Goal: Ask a question: Seek information or help from site administrators or community

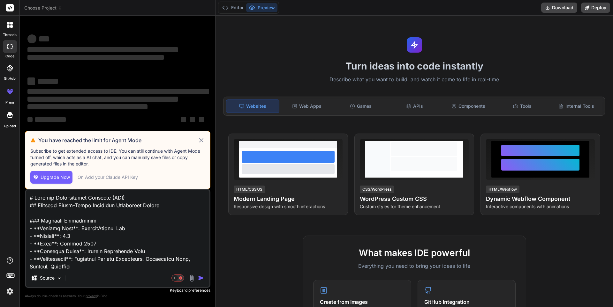
click at [102, 268] on textarea at bounding box center [118, 229] width 184 height 79
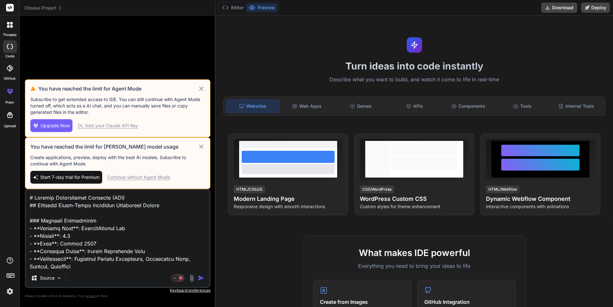
type textarea "x"
type textarea "# Product Requirements Document (PRD) ## Nigerian Inter-State Transport Monitor…"
type textarea "x"
type textarea "# Product Requirements Document (PRD) ## Nigerian Inter-State Transport Monitor…"
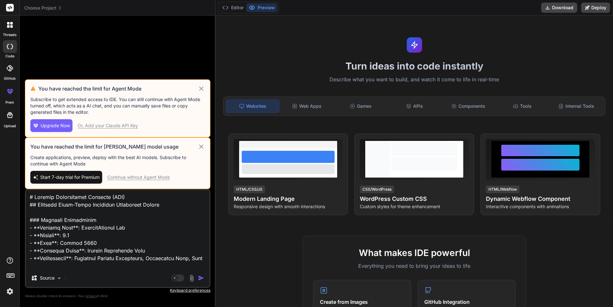
type textarea "x"
type textarea "# Product Requirements Document (PRD) ## Nigerian Inter-State Transport Monitor…"
type textarea "x"
type textarea "# Product Requirements Document (PRD) ## Nigerian Inter-State Transport Monitor…"
type textarea "x"
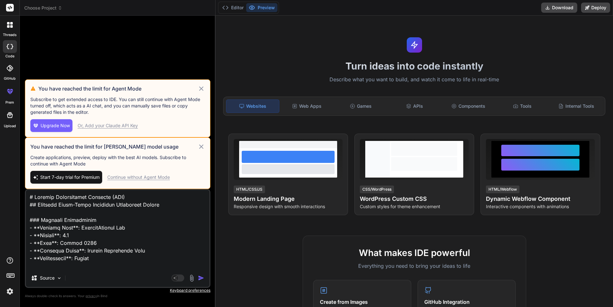
type textarea "# Product Requirements Document (PRD) ## Nigerian Inter-State Transport Monitor…"
type textarea "x"
type textarea "# Product Requirements Document (PRD) ## Nigerian Inter-State Transport Monitor…"
type textarea "x"
type textarea "# Product Requirements Document (PRD) ## Nigerian Inter-State Transport Monitor…"
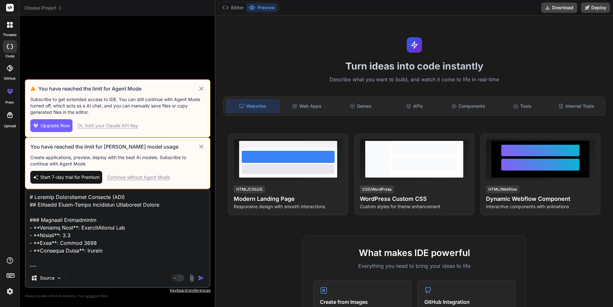
type textarea "x"
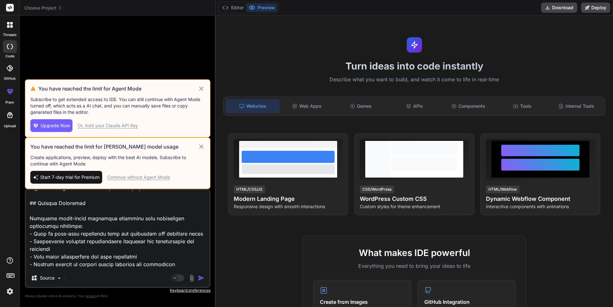
scroll to position [0, 0]
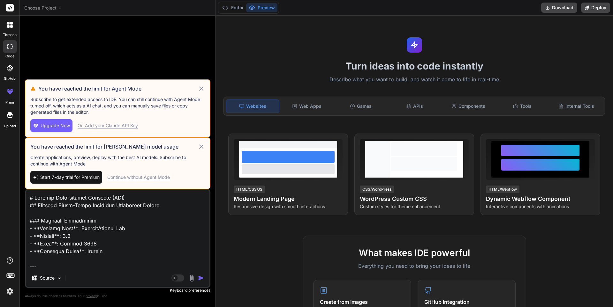
drag, startPoint x: 145, startPoint y: 239, endPoint x: 24, endPoint y: 174, distance: 136.7
click at [24, 174] on div "Bind AI Web Search Created with Pixso. Code Generator You have reached the limi…" at bounding box center [118, 162] width 196 height 292
type textarea "x"
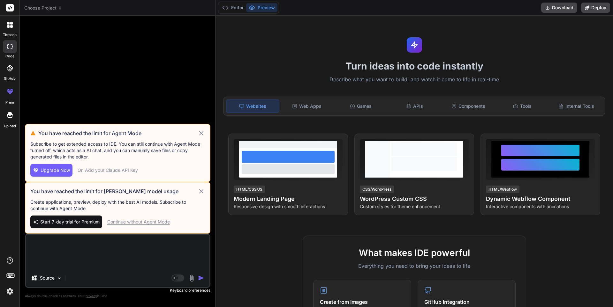
click at [46, 246] on textarea at bounding box center [118, 252] width 184 height 34
paste textarea "[URL][DOMAIN_NAME]"
type textarea "[URL][DOMAIN_NAME]"
type textarea "x"
type textarea "[URL][DOMAIN_NAME]"
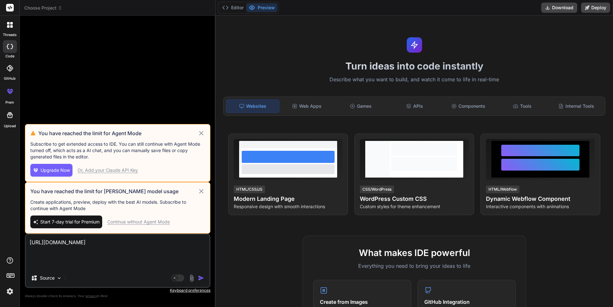
type textarea "x"
type textarea "[URL][DOMAIN_NAME] p"
type textarea "x"
type textarea "[URL][DOMAIN_NAME] pl"
type textarea "x"
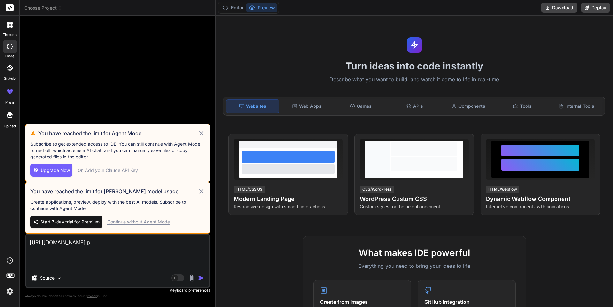
type textarea "[URL][DOMAIN_NAME] ple"
type textarea "x"
type textarea "[URL][DOMAIN_NAME] plea"
type textarea "x"
type textarea "[URL][DOMAIN_NAME] pleas"
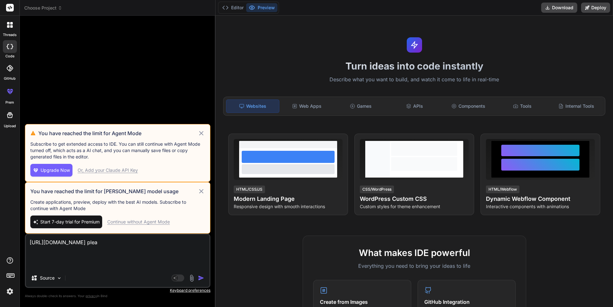
type textarea "x"
type textarea "[URL][DOMAIN_NAME] please"
type textarea "x"
type textarea "[URL][DOMAIN_NAME] please"
type textarea "x"
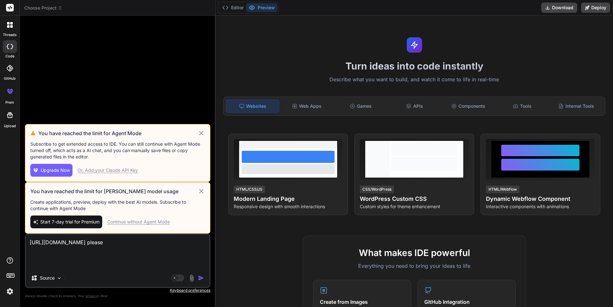
type textarea "[URL][DOMAIN_NAME] please a"
type textarea "x"
type textarea "[URL][DOMAIN_NAME] please aj"
type textarea "x"
type textarea "[URL][DOMAIN_NAME] please aju"
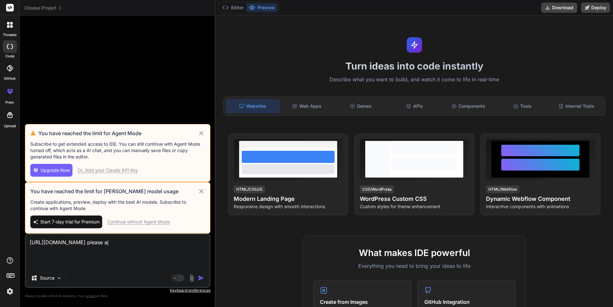
type textarea "x"
type textarea "[URL][DOMAIN_NAME] please ajus"
type textarea "x"
type textarea "[URL][DOMAIN_NAME] please ajust"
type textarea "x"
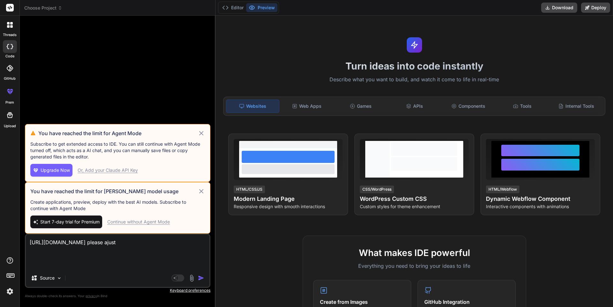
type textarea "[URL][DOMAIN_NAME] please ajust"
type textarea "x"
type textarea "[URL][DOMAIN_NAME] please ajust t"
type textarea "x"
type textarea "[URL][DOMAIN_NAME] please ajust th"
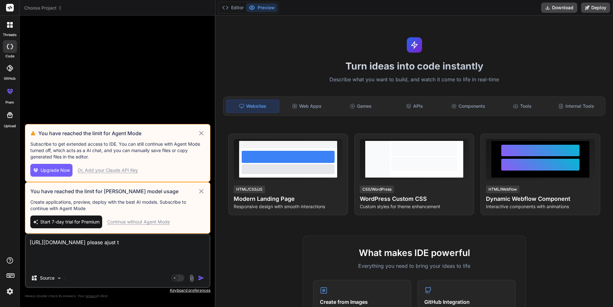
type textarea "x"
type textarea "[URL][DOMAIN_NAME] please ajust the"
type textarea "x"
type textarea "[URL][DOMAIN_NAME] please ajust the"
type textarea "x"
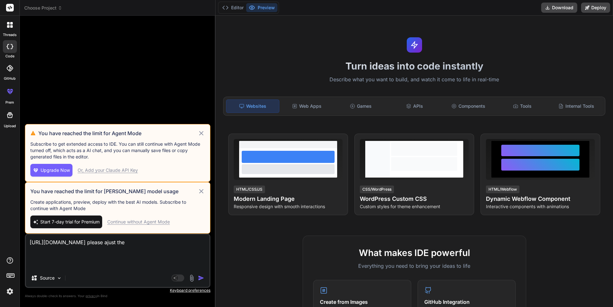
type textarea "[URL][DOMAIN_NAME] please ajust the c"
type textarea "x"
type textarea "[URL][DOMAIN_NAME] please ajust the co"
type textarea "x"
type textarea "[URL][DOMAIN_NAME] please ajust the col"
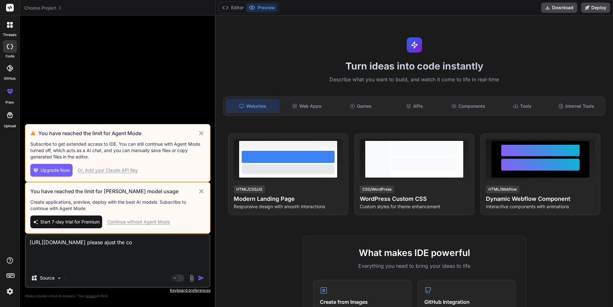
type textarea "x"
type textarea "[URL][DOMAIN_NAME] please ajust the colo"
type textarea "x"
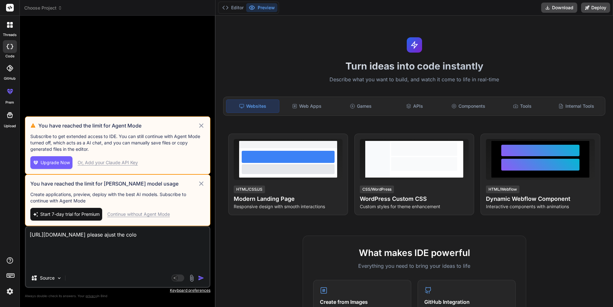
type textarea "[URL][DOMAIN_NAME] please ajust the colou"
type textarea "x"
type textarea "[URL][DOMAIN_NAME] please ajust the colour"
type textarea "x"
type textarea "[URL][DOMAIN_NAME] please ajust the colour"
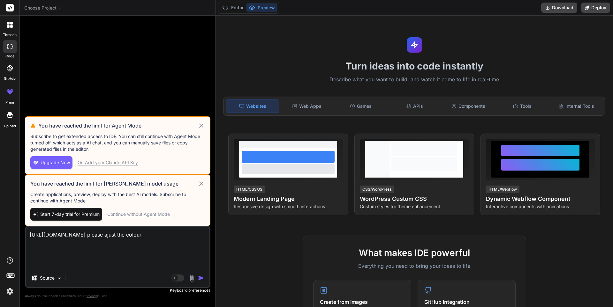
type textarea "x"
type textarea "[URL][DOMAIN_NAME] please ajust the colour t"
type textarea "x"
type textarea "[URL][DOMAIN_NAME] please ajust the colour to"
type textarea "x"
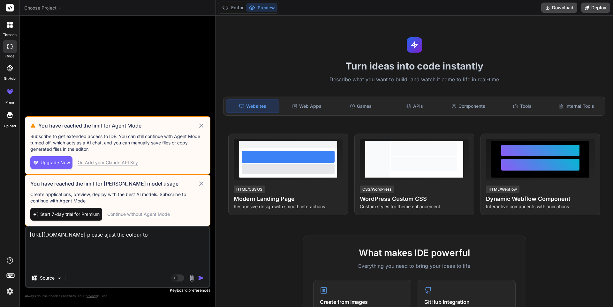
type textarea "[URL][DOMAIN_NAME] please ajust the colour to"
type textarea "x"
type textarea "[URL][DOMAIN_NAME] please ajust the colour to b"
type textarea "x"
type textarea "[URL][DOMAIN_NAME] please ajust the colour to be"
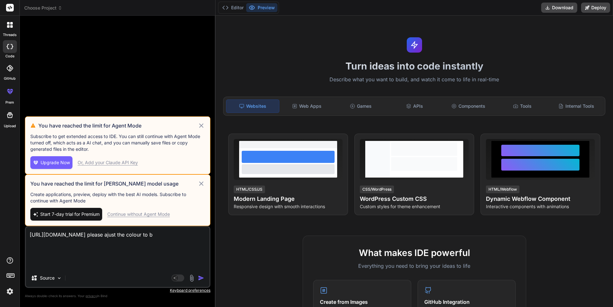
type textarea "x"
type textarea "[URL][DOMAIN_NAME] please ajust the colour to be"
type textarea "x"
type textarea "[URL][DOMAIN_NAME] please ajust the colour to be m"
type textarea "x"
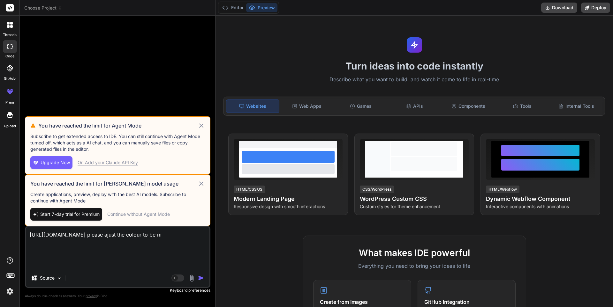
type textarea "[URL][DOMAIN_NAME] please ajust the colour to be mo"
type textarea "x"
type textarea "[URL][DOMAIN_NAME] please ajust the colour to be mor"
type textarea "x"
type textarea "[URL][DOMAIN_NAME] please ajust the colour to be more"
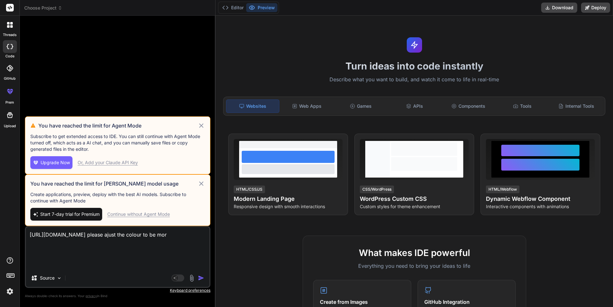
type textarea "x"
type textarea "[URL][DOMAIN_NAME] please ajust the colour to be more"
type textarea "x"
type textarea "[URL][DOMAIN_NAME] please ajust the colour to be more a"
type textarea "x"
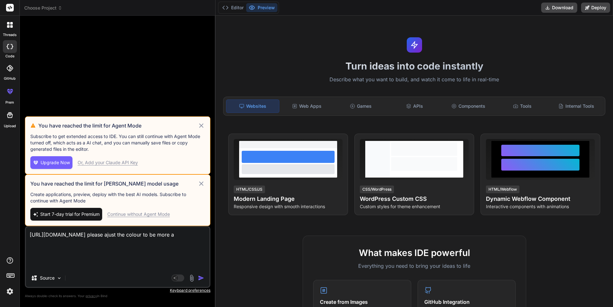
click at [177, 235] on textarea "[URL][DOMAIN_NAME] please ajust the colour to be more a" at bounding box center [118, 248] width 184 height 42
click at [178, 235] on textarea "[URL][DOMAIN_NAME] please ajust the colour to be more a" at bounding box center [118, 248] width 184 height 42
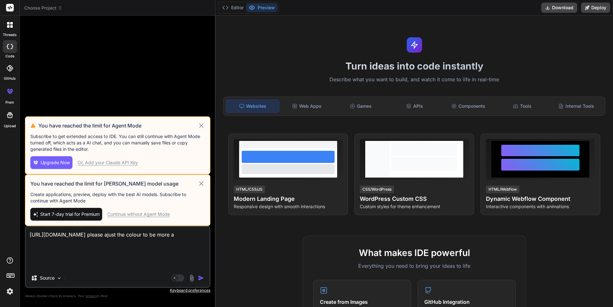
click at [178, 235] on textarea "[URL][DOMAIN_NAME] please ajust the colour to be more a" at bounding box center [118, 248] width 184 height 42
type textarea "[URL][DOMAIN_NAME] please adjust the colour to be more a"
type textarea "x"
click at [80, 243] on textarea "[URL][DOMAIN_NAME] please adjust the colour to be more a" at bounding box center [118, 248] width 184 height 42
type textarea "[URL][DOMAIN_NAME] please adjust the colour to be more a"
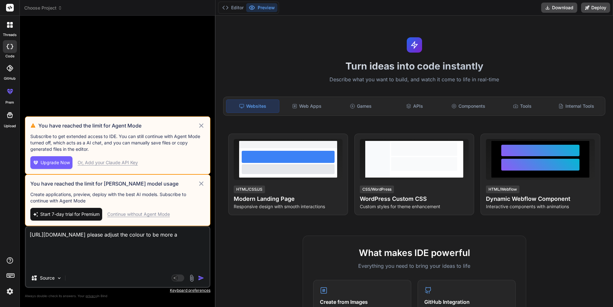
type textarea "x"
type textarea "[URL][DOMAIN_NAME] please adjust the colour to be more a"
type textarea "x"
type textarea "[URL][DOMAIN_NAME] please adjust the colour to be more at"
type textarea "x"
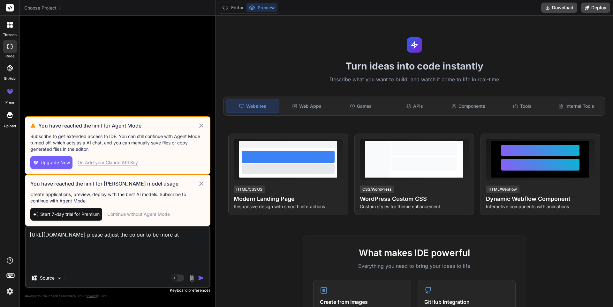
type textarea "[URL][DOMAIN_NAME] please adjust the colour to be more att"
type textarea "x"
type textarea "[URL][DOMAIN_NAME] please adjust the colour to be more attr"
type textarea "x"
type textarea "[URL][DOMAIN_NAME] please adjust the colour to be more attra"
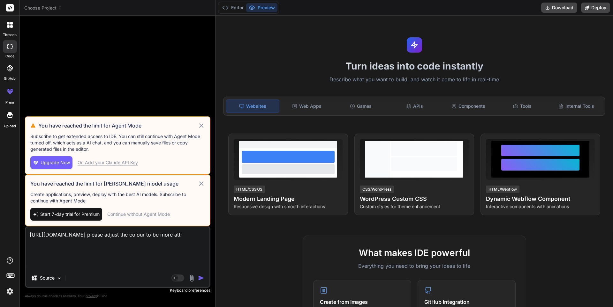
type textarea "x"
type textarea "[URL][DOMAIN_NAME] please adjust the colour to be more attrac"
type textarea "x"
type textarea "[URL][DOMAIN_NAME] please adjust the colour to be more attract"
type textarea "x"
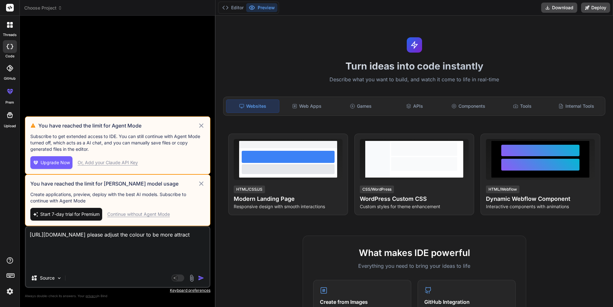
type textarea "[URL][DOMAIN_NAME] please adjust the colour to be more attracti"
type textarea "x"
type textarea "[URL][DOMAIN_NAME] please adjust the colour to be more attractiv"
type textarea "x"
type textarea "[URL][DOMAIN_NAME] please adjust the colour to be more attractive"
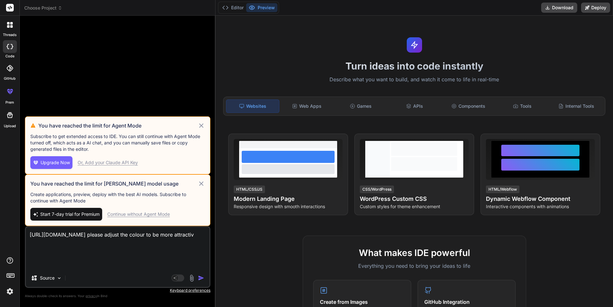
type textarea "x"
type textarea "[URL][DOMAIN_NAME] please adjust the colour to be more attractive"
type textarea "x"
type textarea "[URL][DOMAIN_NAME] please adjust the colour to be more attractive t"
type textarea "x"
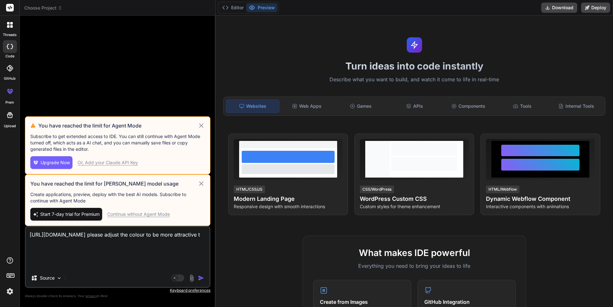
type textarea "[URL][DOMAIN_NAME] please adjust the colour to be more attractive to"
type textarea "x"
type textarea "[URL][DOMAIN_NAME] please adjust the colour to be more attractive to"
type textarea "x"
type textarea "[URL][DOMAIN_NAME] please adjust the colour to be more attractive to r"
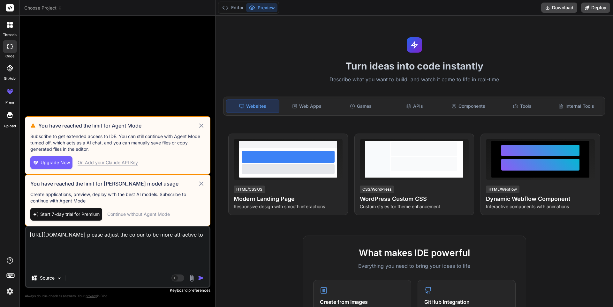
type textarea "x"
type textarea "[URL][DOMAIN_NAME] please adjust the colour to be more attractive to re"
type textarea "x"
type textarea "[URL][DOMAIN_NAME] please adjust the colour to be more attractive to rec"
type textarea "x"
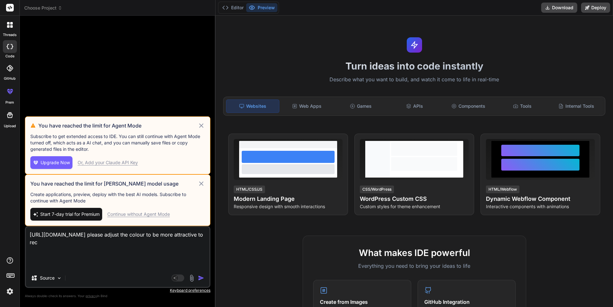
type textarea "[URL][DOMAIN_NAME] please adjust the colour to be more attractive to recr"
type textarea "x"
type textarea "[URL][DOMAIN_NAME] please adjust the colour to be more attractive to recri"
type textarea "x"
type textarea "[URL][DOMAIN_NAME] please adjust the colour to be more attractive to recr"
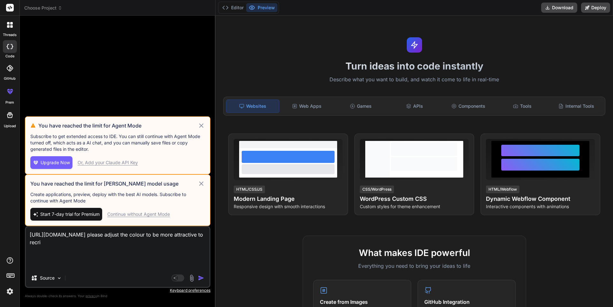
type textarea "x"
type textarea "[URL][DOMAIN_NAME] please adjust the colour to be more attractive to recru"
type textarea "x"
type textarea "[URL][DOMAIN_NAME] please adjust the colour to be more attractive to recrui"
type textarea "x"
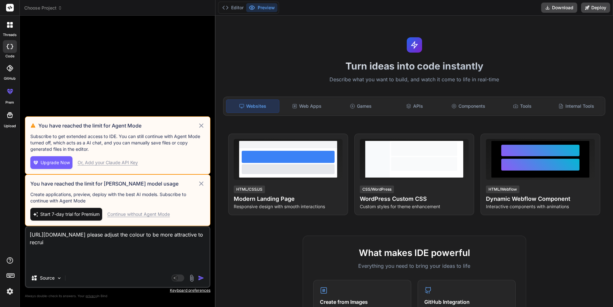
type textarea "[URL][DOMAIN_NAME] please adjust the colour to be more attractive to recruit"
type textarea "x"
type textarea "[URL][DOMAIN_NAME] please adjust the colour to be more attractive to recruite"
type textarea "x"
type textarea "[URL][DOMAIN_NAME] please adjust the colour to be more attractive to recruiter"
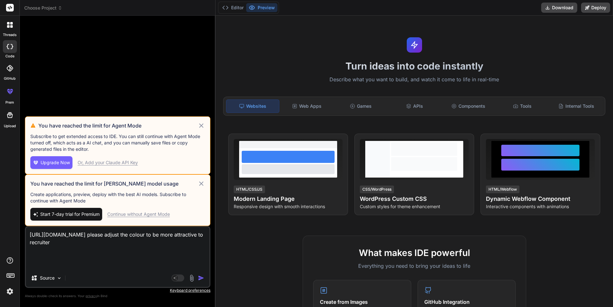
type textarea "x"
type textarea "[URL][DOMAIN_NAME] please adjust the colour to be more attractive to recruiter"
type textarea "x"
type textarea "[URL][DOMAIN_NAME] please adjust the colour to be more attractive to recruiter m"
type textarea "x"
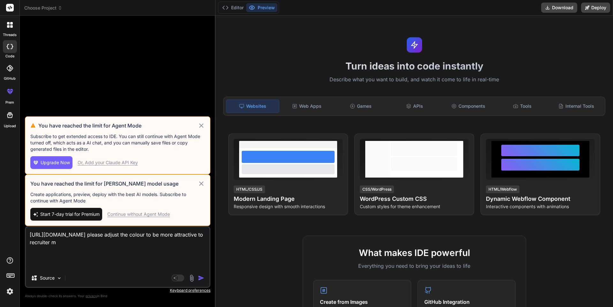
type textarea "[URL][DOMAIN_NAME] please adjust the colour to be more attractive to recruiter …"
type textarea "x"
type textarea "[URL][DOMAIN_NAME] please adjust the colour to be more attractive to recruiter …"
type textarea "x"
type textarea "[URL][DOMAIN_NAME] please adjust the colour to be more attractive to recruiter …"
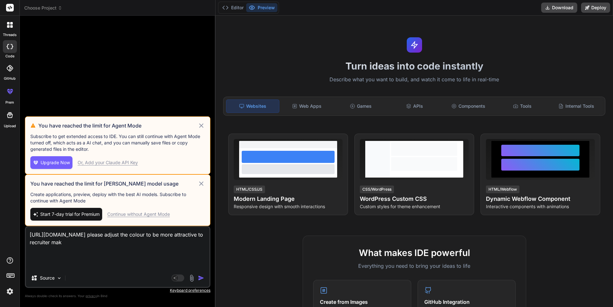
type textarea "x"
type textarea "[URL][DOMAIN_NAME] please adjust the colour to be more attractive to recruiter …"
type textarea "x"
type textarea "[URL][DOMAIN_NAME] please adjust the colour to be more attractive to recruiter …"
type textarea "x"
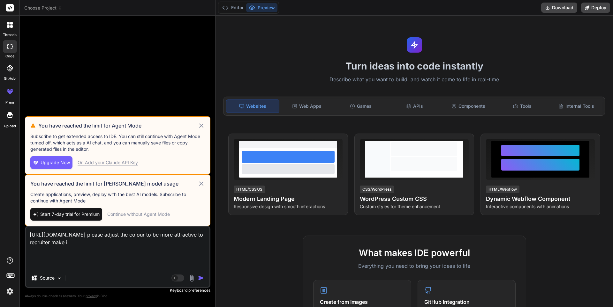
type textarea "[URL][DOMAIN_NAME] please adjust the colour to be more attractive to recruiter …"
type textarea "x"
type textarea "[URL][DOMAIN_NAME] please adjust the colour to be more attractive to recruiter …"
type textarea "x"
type textarea "[URL][DOMAIN_NAME] please adjust the colour to be more attractive to recruiter …"
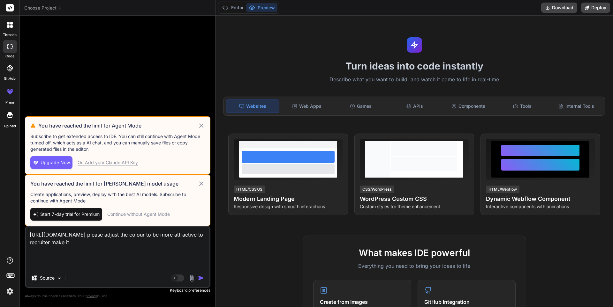
type textarea "x"
type textarea "[URL][DOMAIN_NAME] please adjust the colour to be more attractive to recruiter …"
type textarea "x"
type textarea "[URL][DOMAIN_NAME] please adjust the colour to be more attractive to recruiter …"
type textarea "x"
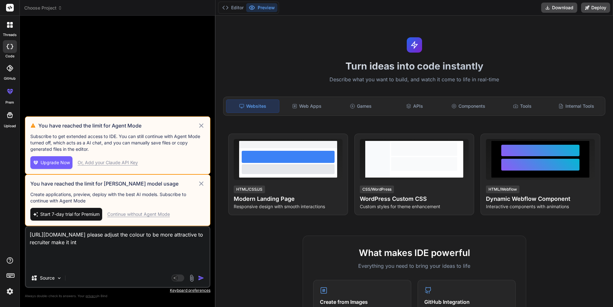
type textarea "[URL][DOMAIN_NAME] please adjust the colour to be more attractive to recruiter …"
type textarea "x"
type textarea "[URL][DOMAIN_NAME] please adjust the colour to be more attractive to recruiter …"
type textarea "x"
type textarea "[URL][DOMAIN_NAME] please adjust the colour to be more attractive to recruiter …"
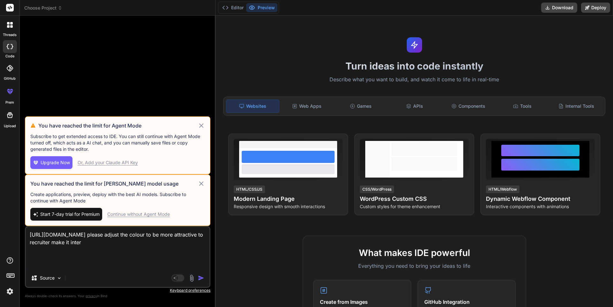
type textarea "x"
type textarea "[URL][DOMAIN_NAME] please adjust the colour to be more attractive to recruiter …"
type textarea "x"
type textarea "[URL][DOMAIN_NAME] please adjust the colour to be more attractive to recruiter …"
type textarea "x"
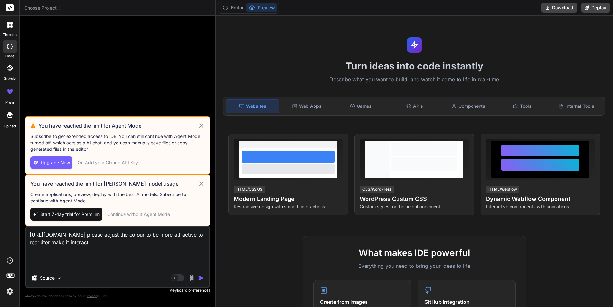
type textarea "[URL][DOMAIN_NAME] please adjust the colour to be more attractive to recruiter …"
type textarea "x"
type textarea "[URL][DOMAIN_NAME] please adjust the colour to be more attractive to recruiter …"
type textarea "x"
type textarea "[URL][DOMAIN_NAME] please adjust the colour to be more attractive to recruiter …"
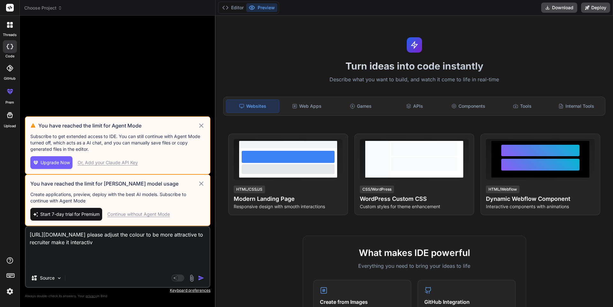
type textarea "x"
type textarea "[URL][DOMAIN_NAME] please adjust the colour to be more attractive to recruiter …"
type textarea "x"
type textarea "[URL][DOMAIN_NAME] please adjust the colour to be more attractive to recruiter …"
type textarea "x"
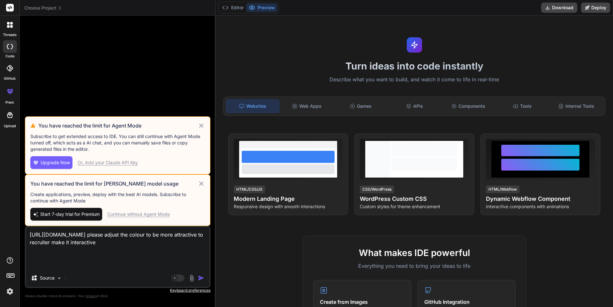
type textarea "[URL][DOMAIN_NAME] please adjust the colour to be more attractive to recruiter …"
type textarea "x"
type textarea "[URL][DOMAIN_NAME] please adjust the colour to be more attractive to recruiter …"
type textarea "x"
type textarea "[URL][DOMAIN_NAME] please adjust the colour to be more attractive to recruiter …"
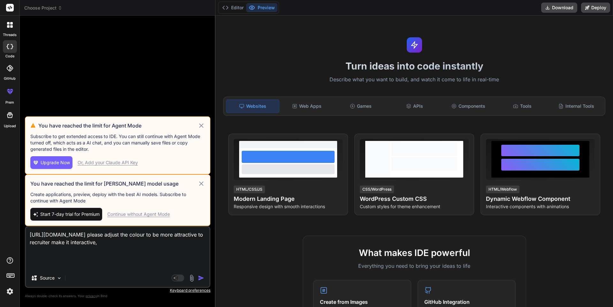
type textarea "x"
type textarea "[URL][DOMAIN_NAME] please adjust the colour to be more attractive to recruiter …"
type textarea "x"
type textarea "[URL][DOMAIN_NAME] please adjust the colour to be more attractive to recruiter …"
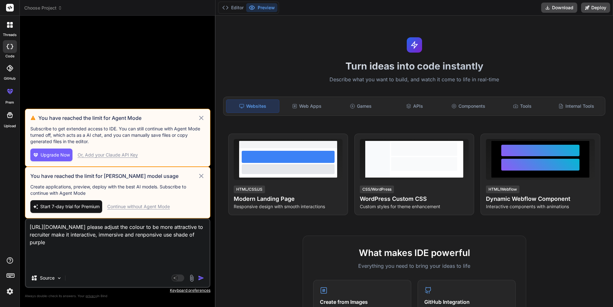
click at [101, 241] on textarea "[URL][DOMAIN_NAME] please adjust the colour to be more attractive to recruiter …" at bounding box center [118, 245] width 184 height 50
click at [133, 243] on textarea "[URL][DOMAIN_NAME] please adjust the colour to be more attractive to recruiter …" at bounding box center [118, 245] width 184 height 50
click at [48, 244] on textarea "[URL][DOMAIN_NAME] please adjust the colour to be more attractive to recruiter …" at bounding box center [118, 245] width 184 height 50
click at [202, 278] on img "button" at bounding box center [201, 278] width 6 height 6
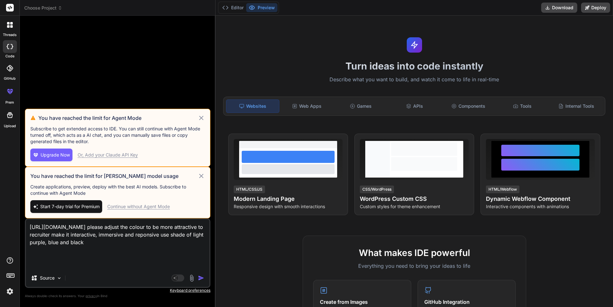
click at [202, 278] on img "button" at bounding box center [201, 278] width 6 height 6
click at [169, 241] on textarea "[URL][DOMAIN_NAME] please adjust the colour to be more attractive to recruiter …" at bounding box center [118, 245] width 184 height 50
click at [199, 277] on img "button" at bounding box center [201, 278] width 6 height 6
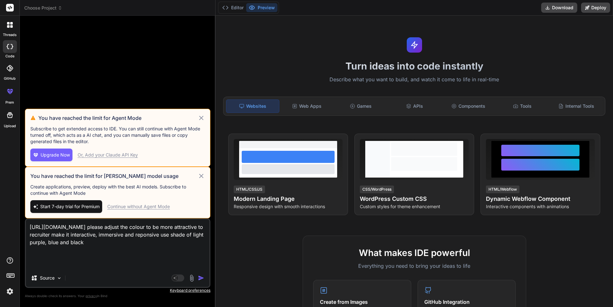
click at [200, 176] on icon at bounding box center [201, 176] width 7 height 8
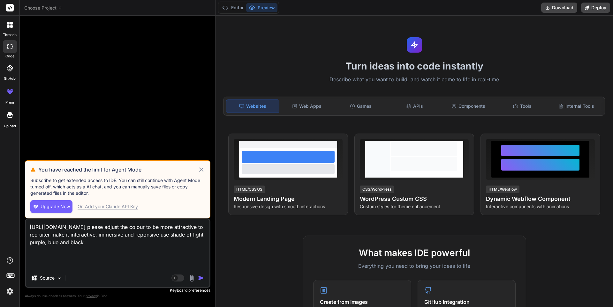
click at [201, 170] on icon at bounding box center [201, 170] width 7 height 8
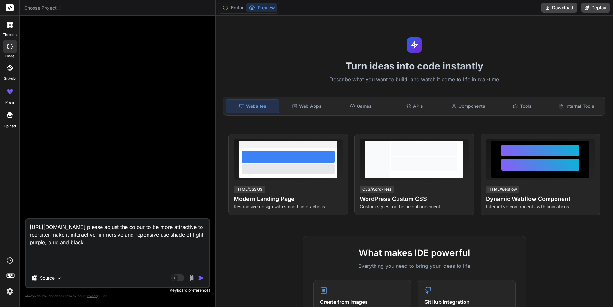
click at [199, 280] on img "button" at bounding box center [201, 278] width 6 height 6
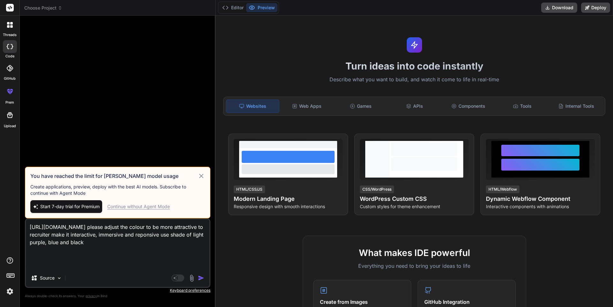
click at [199, 280] on img "button" at bounding box center [201, 278] width 6 height 6
click at [139, 208] on div "Continue without Agent Mode" at bounding box center [138, 207] width 63 height 6
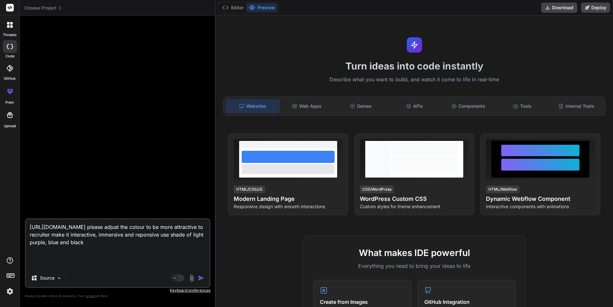
click at [201, 277] on img "button" at bounding box center [201, 278] width 6 height 6
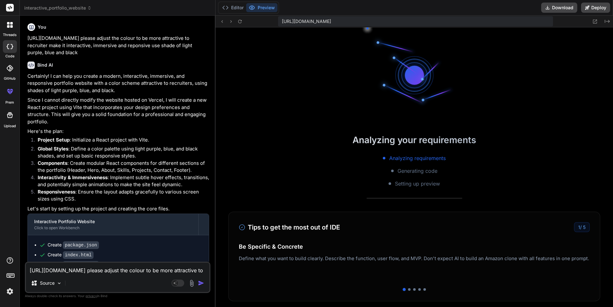
scroll to position [176, 0]
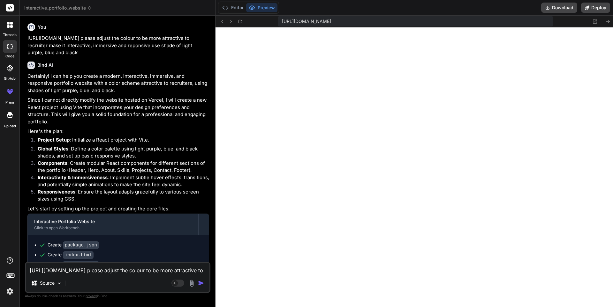
click at [70, 272] on textarea "[URL][DOMAIN_NAME] please adjust the colour to be more attractive to recruiter …" at bounding box center [118, 268] width 184 height 11
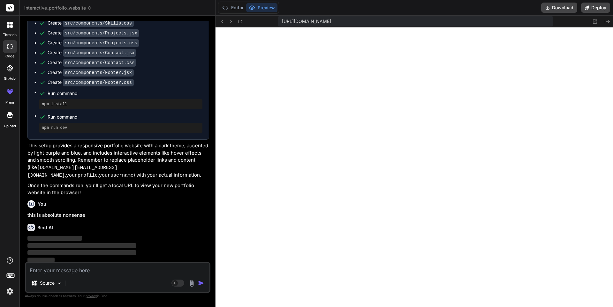
scroll to position [352, 0]
click at [97, 236] on p "I sincerely apologize that my previous response was not helpful and came across…" at bounding box center [118, 246] width 182 height 22
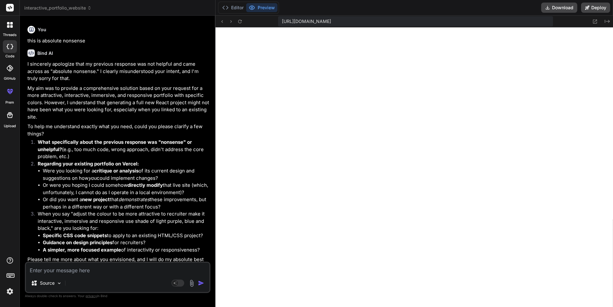
scroll to position [542, 0]
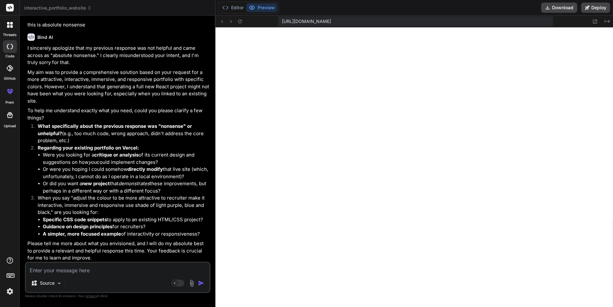
click at [57, 268] on textarea at bounding box center [118, 268] width 184 height 11
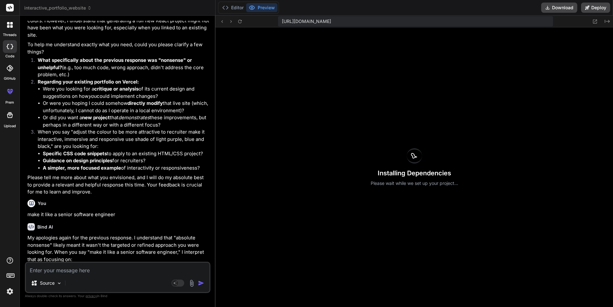
scroll to position [6067, 0]
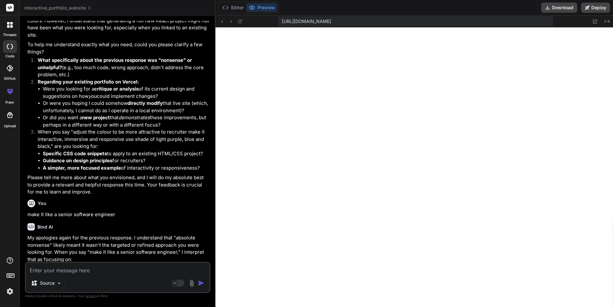
click at [72, 273] on textarea at bounding box center [118, 268] width 184 height 11
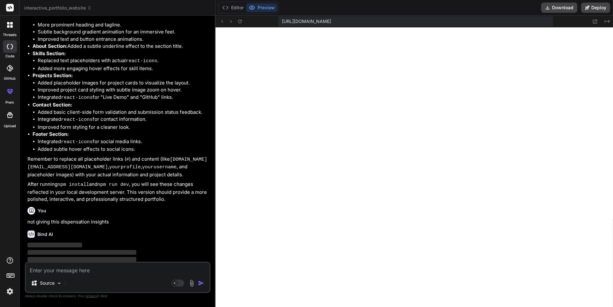
scroll to position [1315, 0]
click at [70, 242] on p "My sincerest apologies once again. It's clear I'm still not hitting the mark, a…" at bounding box center [118, 263] width 182 height 43
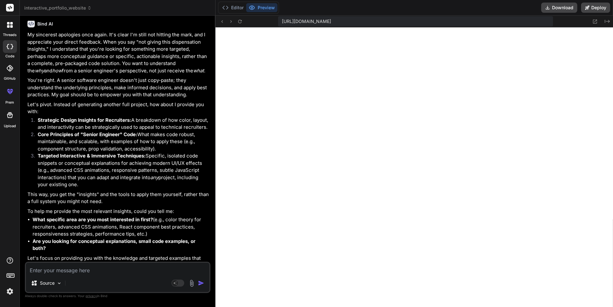
scroll to position [1525, 0]
click at [61, 270] on textarea at bounding box center [118, 268] width 184 height 11
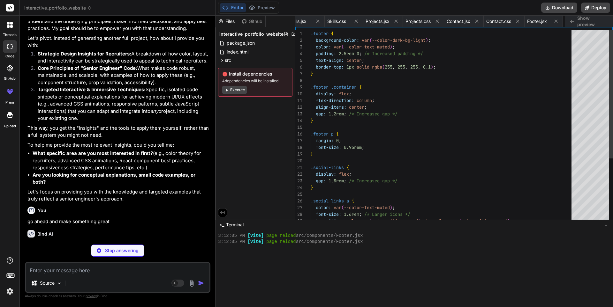
scroll to position [0, 514]
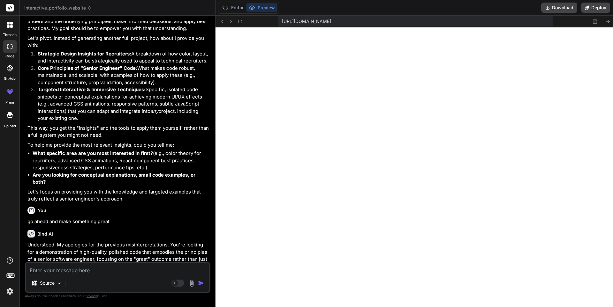
click at [57, 269] on textarea at bounding box center [118, 268] width 184 height 11
paste textarea "Loremip Dolorsit Amet & CO Adipisci | Elitsedd Eiusmodte Incidid@utlab.etd | +0…"
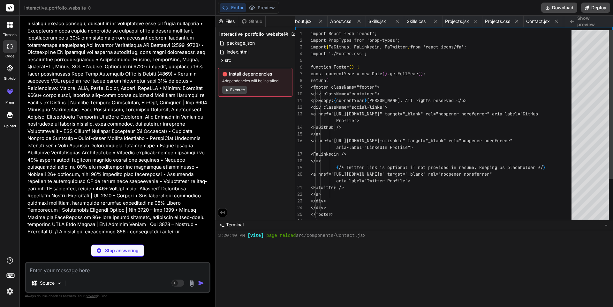
scroll to position [0, 475]
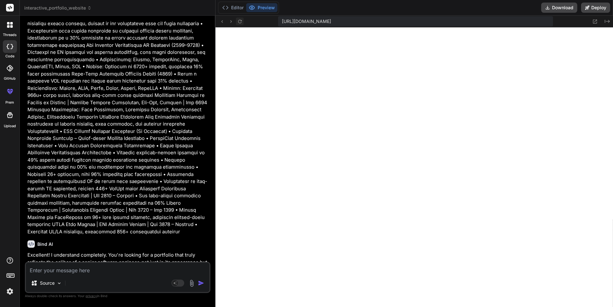
click at [238, 22] on icon at bounding box center [240, 21] width 4 height 4
click at [240, 21] on icon at bounding box center [239, 21] width 5 height 5
click at [135, 252] on p "Excellent! I understand completely. You're looking for a portfolio that truly r…" at bounding box center [118, 266] width 182 height 29
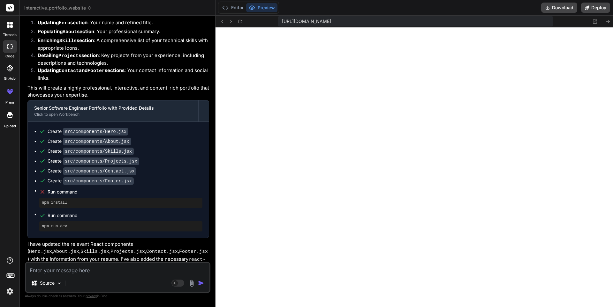
scroll to position [3027, 0]
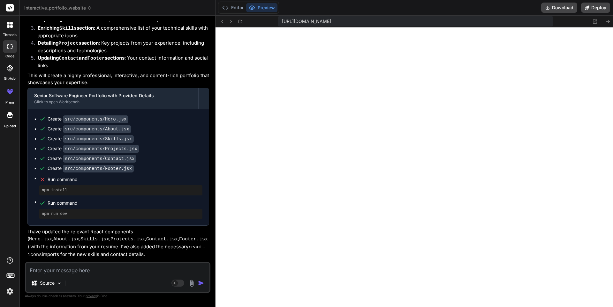
click at [78, 273] on textarea at bounding box center [118, 268] width 184 height 11
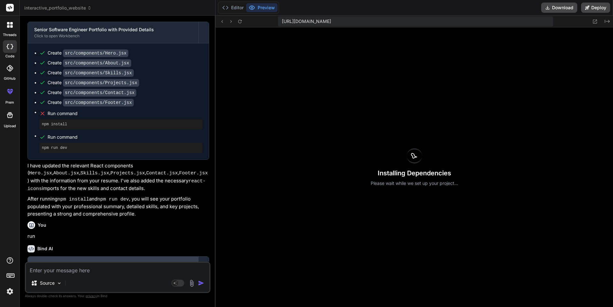
click at [154, 262] on div "Senior Software Engineer Portfolio with Provided Details" at bounding box center [113, 265] width 158 height 6
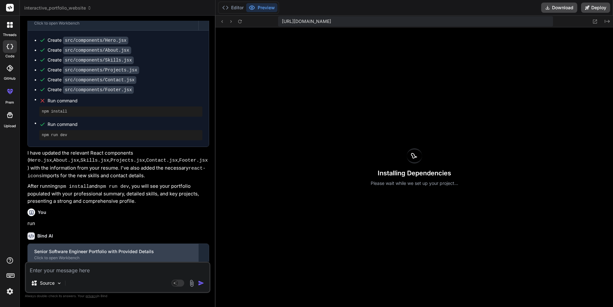
scroll to position [3143, 0]
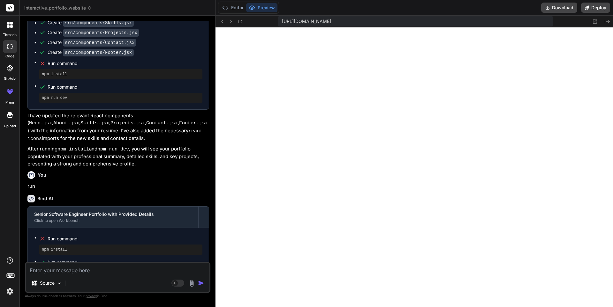
click at [236, 24] on div at bounding box center [231, 22] width 26 height 8
click at [100, 146] on p "After running npm install and npm run dev , you will see your portfolio populat…" at bounding box center [118, 157] width 182 height 22
click at [67, 169] on div "You run" at bounding box center [118, 179] width 182 height 21
click at [135, 146] on p "After running npm install and npm run dev , you will see your portfolio populat…" at bounding box center [118, 157] width 182 height 22
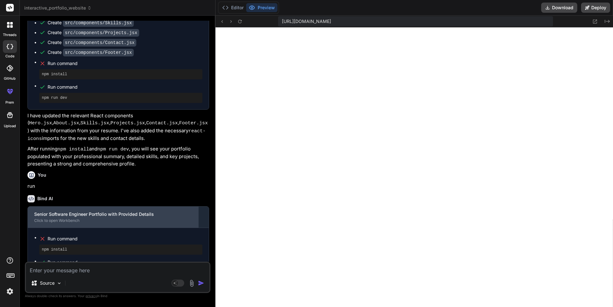
click at [100, 211] on div "Senior Software Engineer Portfolio with Provided Details" at bounding box center [113, 214] width 158 height 6
click at [123, 218] on div "Click to open Workbench" at bounding box center [113, 220] width 158 height 5
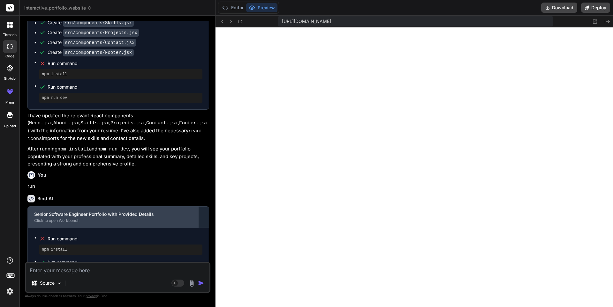
click at [123, 218] on div "Click to open Workbench" at bounding box center [113, 220] width 158 height 5
click at [64, 218] on div "Click to open Workbench" at bounding box center [113, 220] width 158 height 5
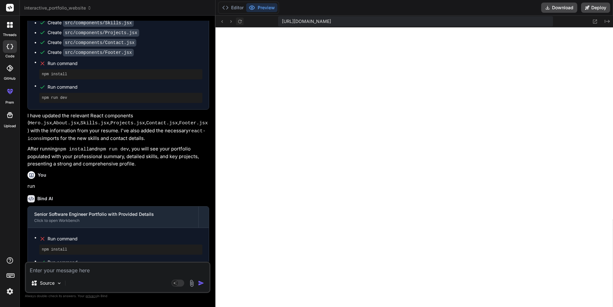
click at [238, 20] on icon at bounding box center [239, 21] width 5 height 5
click at [40, 269] on textarea at bounding box center [118, 268] width 184 height 11
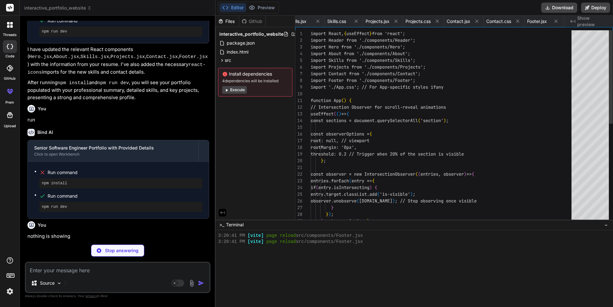
scroll to position [0, 159]
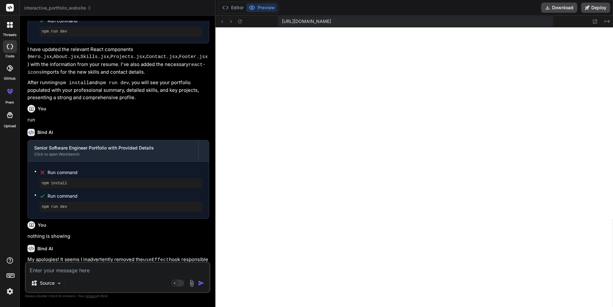
click at [140, 256] on p "My apologies! It seems I inadvertently removed the useEffect hook responsible f…" at bounding box center [118, 271] width 182 height 30
click at [105, 266] on code "App.jsx" at bounding box center [114, 268] width 20 height 5
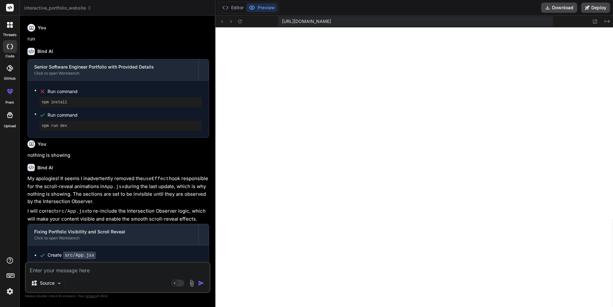
scroll to position [3318, 0]
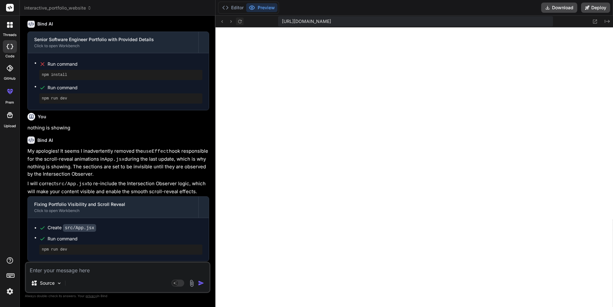
click at [240, 23] on icon at bounding box center [239, 21] width 5 height 5
click at [240, 22] on icon at bounding box center [239, 21] width 5 height 5
click at [61, 268] on textarea at bounding box center [118, 268] width 184 height 11
paste textarea "<!DOCTYPE html> <html lang="en"> <head> <meta charset="UTF-8"> <meta name="view…"
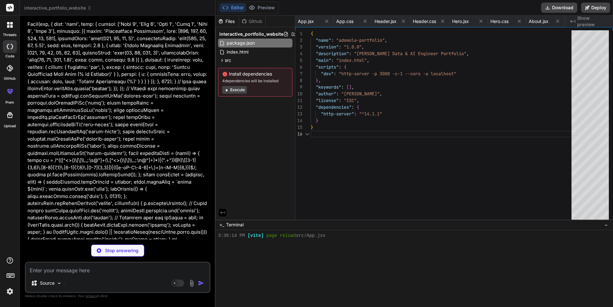
scroll to position [0, 0]
click at [241, 89] on button "Execute" at bounding box center [234, 90] width 25 height 8
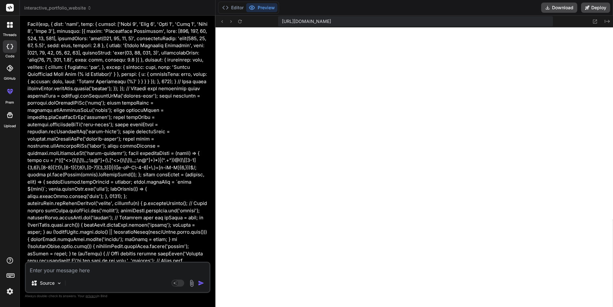
click at [59, 275] on div "Source Agent Mode. When this toggle is activated, AI automatically makes decisi…" at bounding box center [118, 277] width 186 height 31
click at [61, 270] on textarea at bounding box center [118, 268] width 184 height 11
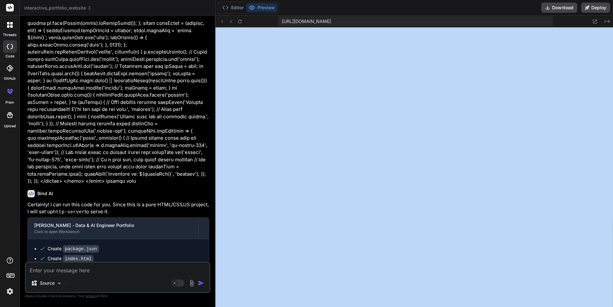
drag, startPoint x: 613, startPoint y: 36, endPoint x: 611, endPoint y: 53, distance: 16.8
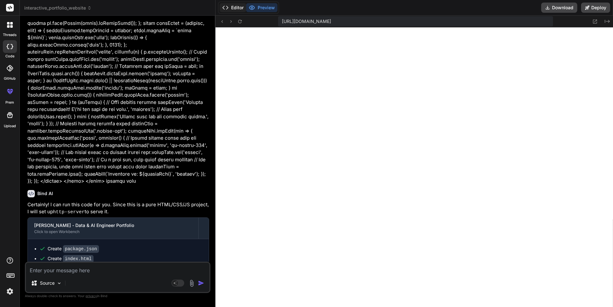
click at [237, 6] on button "Editor" at bounding box center [233, 7] width 27 height 9
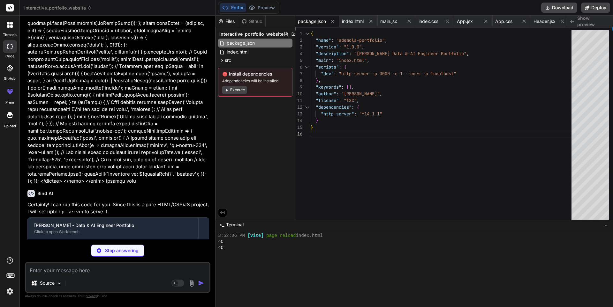
scroll to position [0, 552]
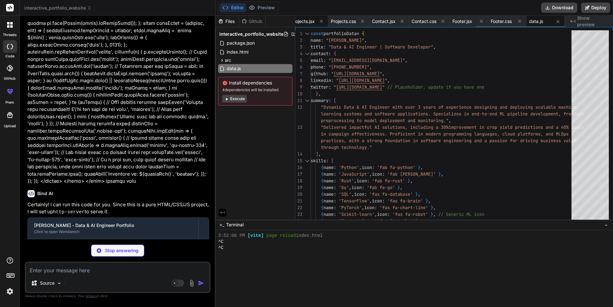
click at [299, 22] on span "Projects.jsx" at bounding box center [303, 21] width 24 height 6
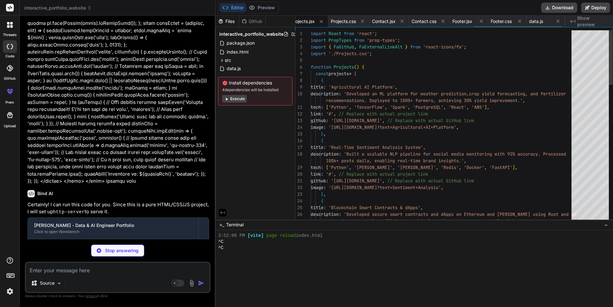
scroll to position [0, 544]
click at [347, 23] on span "Projects.css" at bounding box center [349, 21] width 25 height 6
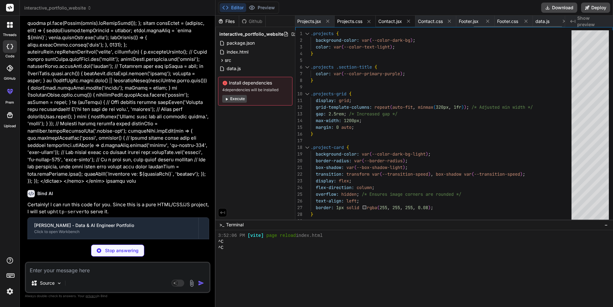
click at [398, 23] on span "Contact.jsx" at bounding box center [390, 21] width 24 height 6
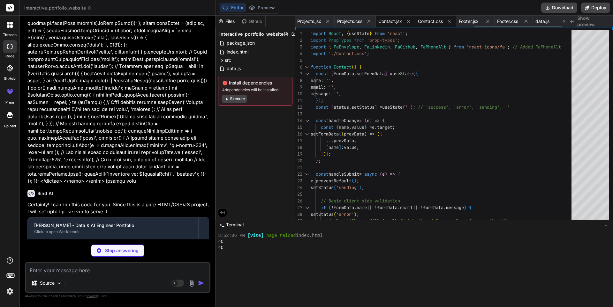
click at [434, 22] on span "Contact.css" at bounding box center [430, 21] width 25 height 6
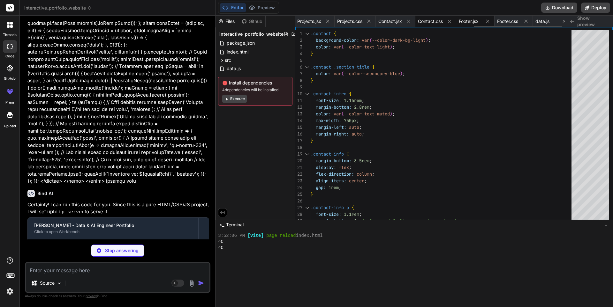
click at [467, 23] on span "Footer.jsx" at bounding box center [469, 21] width 20 height 6
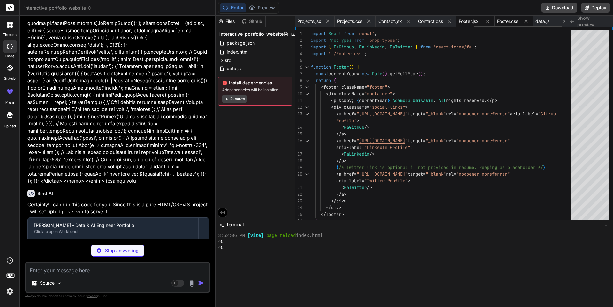
click at [505, 21] on span "Footer.css" at bounding box center [507, 21] width 21 height 6
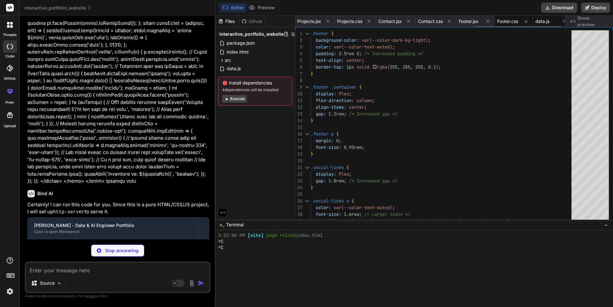
click at [547, 22] on span "data.js" at bounding box center [542, 21] width 14 height 6
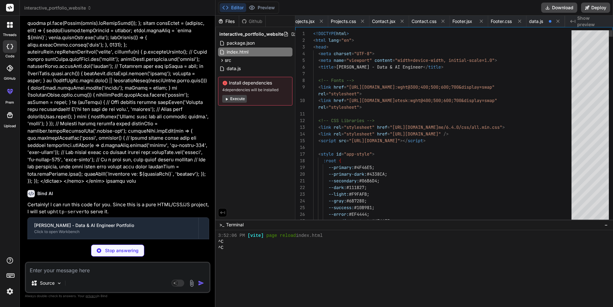
scroll to position [0, 44]
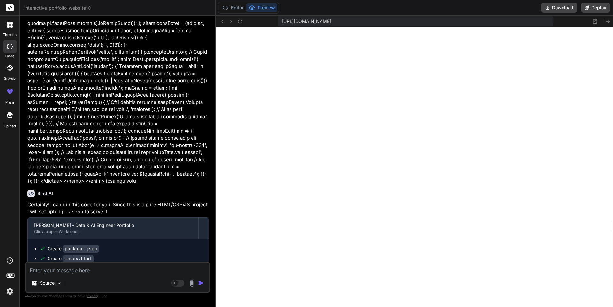
drag, startPoint x: 613, startPoint y: 41, endPoint x: 613, endPoint y: 71, distance: 30.3
drag, startPoint x: 613, startPoint y: 43, endPoint x: 613, endPoint y: 72, distance: 29.1
drag, startPoint x: 613, startPoint y: 296, endPoint x: 609, endPoint y: 251, distance: 45.2
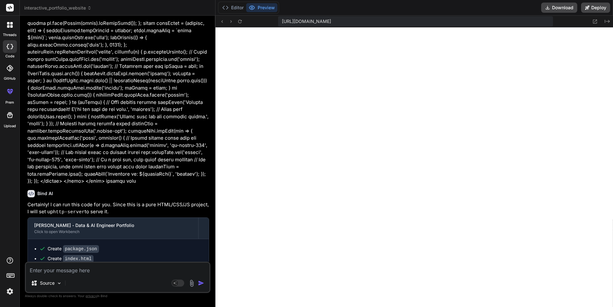
click at [60, 272] on textarea at bounding box center [118, 268] width 184 height 11
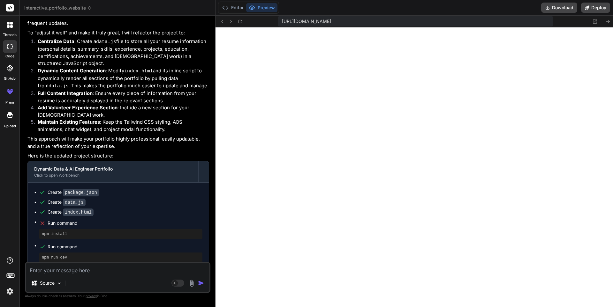
scroll to position [8422, 0]
click at [63, 268] on textarea at bounding box center [118, 268] width 184 height 11
click at [63, 268] on textarea "not nice enough remove" at bounding box center [118, 268] width 184 height 11
click at [95, 269] on textarea "not nice enough remove" at bounding box center [118, 268] width 184 height 11
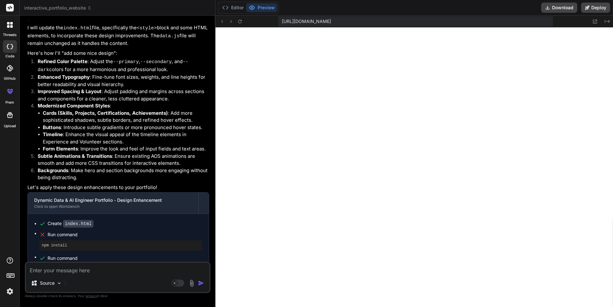
scroll to position [8787, 0]
